Goal: Transaction & Acquisition: Purchase product/service

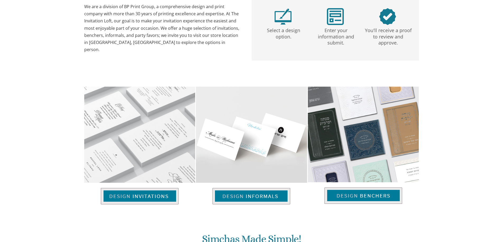
drag, startPoint x: 0, startPoint y: 0, endPoint x: 152, endPoint y: 197, distance: 249.0
click at [152, 197] on img at bounding box center [140, 196] width 78 height 16
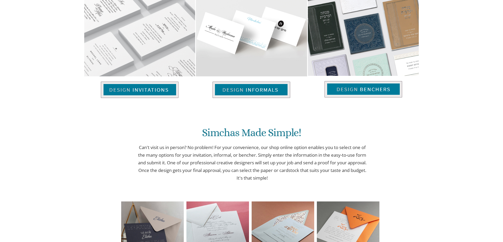
scroll to position [290, 0]
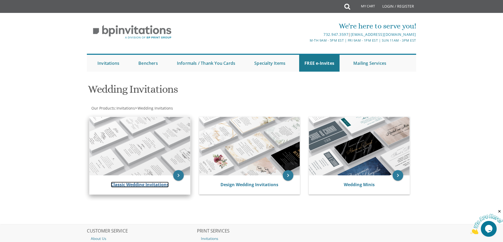
click at [148, 185] on link "Classic Wedding Invitations" at bounding box center [140, 185] width 58 height 6
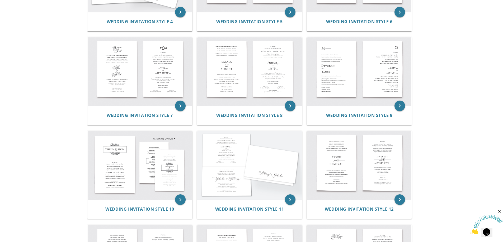
scroll to position [369, 0]
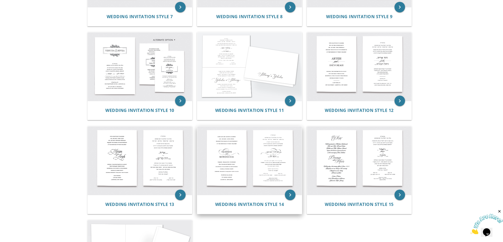
click at [236, 201] on div "Wedding Invitation Style 14" at bounding box center [249, 204] width 104 height 19
click at [236, 205] on span "Wedding Invitation Style 14" at bounding box center [249, 205] width 69 height 6
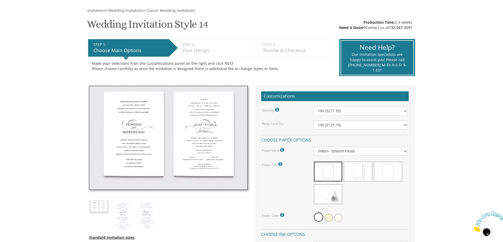
scroll to position [79, 0]
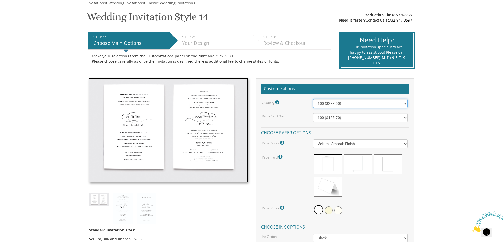
click at [404, 105] on select "100 ($277.50) 200 ($330.45) 300 ($380.65) 400 ($432.70) 500 ($482.10) 600 ($534…" at bounding box center [360, 103] width 94 height 9
select select "600"
click at [313, 99] on select "100 ($277.50) 200 ($330.45) 300 ($380.65) 400 ($432.70) 500 ($482.10) 600 ($534…" at bounding box center [360, 103] width 94 height 9
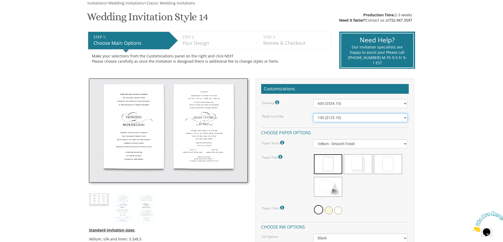
click at [404, 118] on select "100 ($125.70) 200 ($150.60) 300 ($177.95) 400 ($270.70) 500 ($225.30) 600 ($249…" at bounding box center [360, 117] width 94 height 9
select select "300"
click at [313, 113] on select "100 ($125.70) 200 ($150.60) 300 ($177.95) 400 ($270.70) 500 ($225.30) 600 ($249…" at bounding box center [360, 117] width 94 height 9
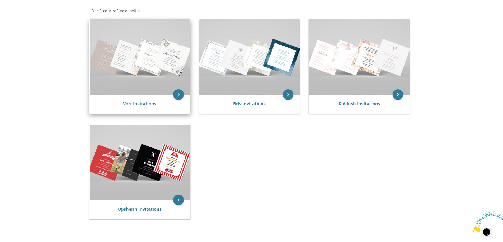
scroll to position [106, 0]
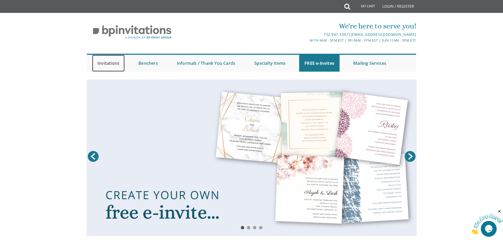
click at [114, 62] on link "Invitations" at bounding box center [108, 63] width 32 height 17
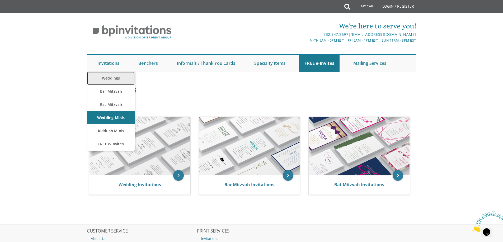
click at [110, 79] on link "Weddings" at bounding box center [110, 78] width 47 height 13
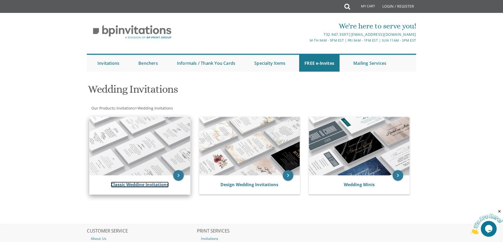
click at [144, 185] on link "Classic Wedding Invitations" at bounding box center [140, 185] width 58 height 6
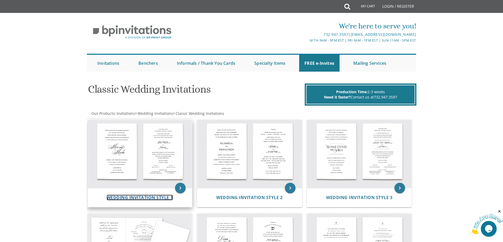
click at [142, 196] on span "Wedding Invitation Style 1" at bounding box center [140, 198] width 66 height 6
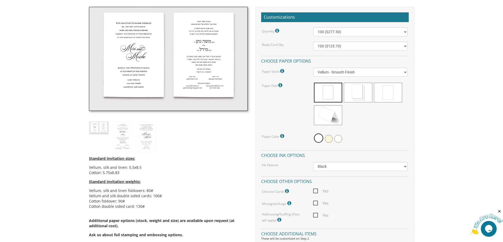
scroll to position [158, 0]
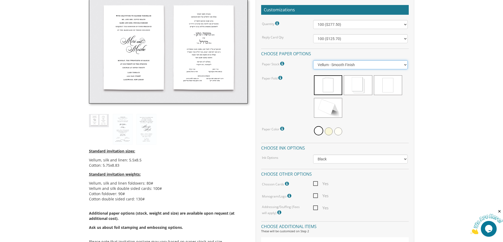
click at [405, 65] on select "Vellum - Smooth Finish Linen - Subtle Embossed Crosshatch Texture Silk - Soft, …" at bounding box center [360, 64] width 94 height 9
click at [313, 60] on select "Vellum - Smooth Finish Linen - Subtle Embossed Crosshatch Texture Silk - Soft, …" at bounding box center [360, 64] width 94 height 9
click at [403, 64] on select "Vellum - Smooth Finish Linen - Subtle Embossed Crosshatch Texture Silk - Soft, …" at bounding box center [360, 64] width 94 height 9
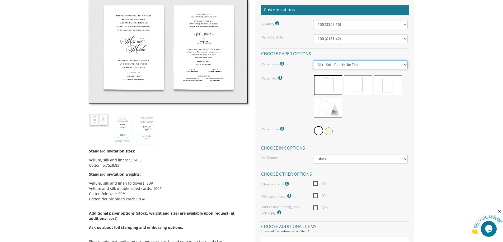
click at [313, 60] on select "Vellum - Smooth Finish Linen - Subtle Embossed Crosshatch Texture Silk - Soft, …" at bounding box center [360, 64] width 94 height 9
click at [404, 66] on select "Vellum - Smooth Finish Linen - Subtle Embossed Crosshatch Texture Silk - Soft, …" at bounding box center [360, 64] width 94 height 9
click at [313, 60] on select "Vellum - Smooth Finish Linen - Subtle Embossed Crosshatch Texture Silk - Soft, …" at bounding box center [360, 64] width 94 height 9
click at [403, 67] on select "Vellum - Smooth Finish Linen - Subtle Embossed Crosshatch Texture Silk - Soft, …" at bounding box center [360, 64] width 94 height 9
click at [313, 60] on select "Vellum - Smooth Finish Linen - Subtle Embossed Crosshatch Texture Silk - Soft, …" at bounding box center [360, 64] width 94 height 9
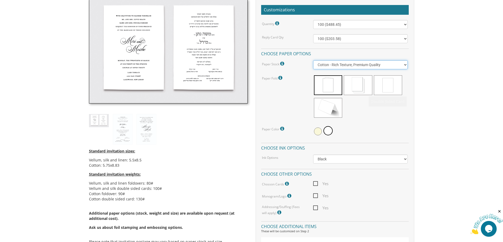
click at [406, 65] on select "Vellum - Smooth Finish Linen - Subtle Embossed Crosshatch Texture Silk - Soft, …" at bounding box center [360, 64] width 94 height 9
select select "Vellum"
click at [313, 60] on select "Vellum - Smooth Finish Linen - Subtle Embossed Crosshatch Texture Silk - Soft, …" at bounding box center [360, 64] width 94 height 9
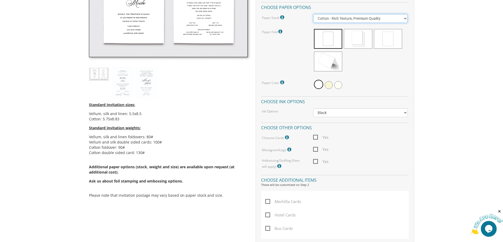
scroll to position [211, 0]
